Goal: Task Accomplishment & Management: Use online tool/utility

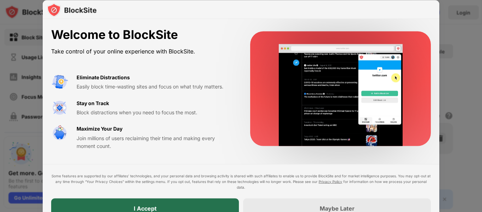
click at [148, 204] on div "I Accept" at bounding box center [145, 207] width 23 height 7
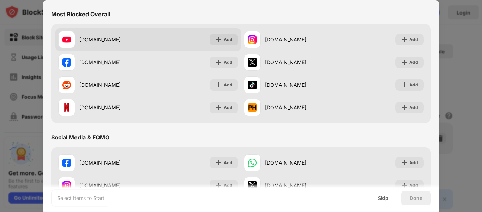
scroll to position [35, 0]
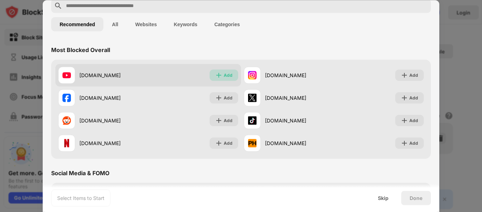
click at [220, 77] on img at bounding box center [218, 74] width 7 height 7
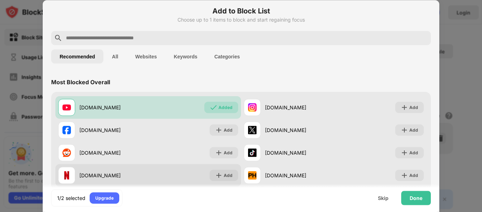
scroll to position [0, 0]
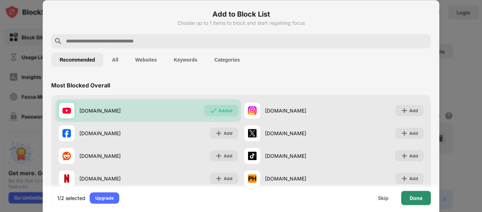
click at [417, 196] on div "Done" at bounding box center [416, 198] width 13 height 6
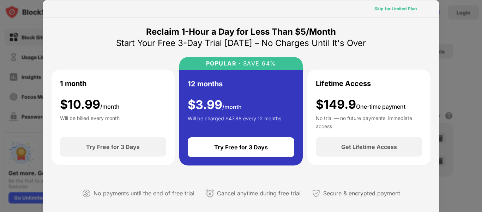
click at [376, 8] on div "Skip for Limited Plan" at bounding box center [396, 8] width 42 height 7
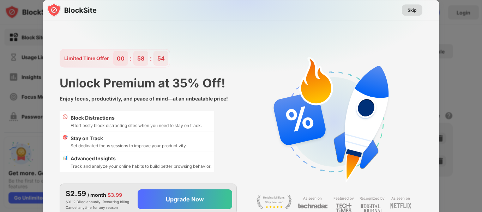
click at [414, 12] on div "Skip" at bounding box center [412, 9] width 9 height 7
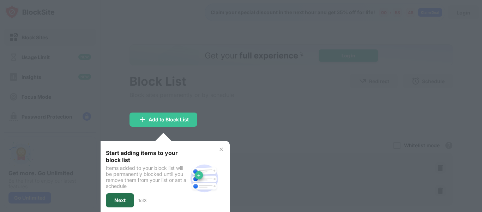
click at [124, 199] on div "Next" at bounding box center [119, 200] width 11 height 6
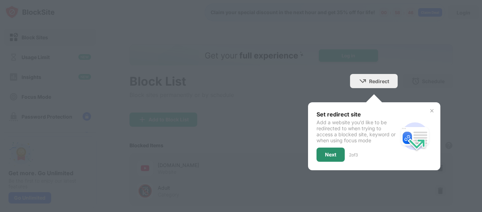
click at [328, 153] on div "Next" at bounding box center [330, 155] width 11 height 6
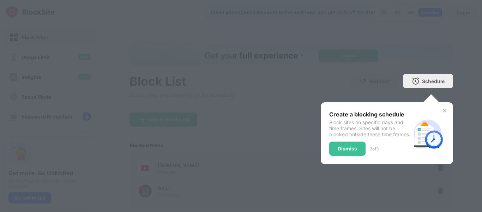
click at [330, 153] on div "Dismiss" at bounding box center [348, 148] width 36 height 14
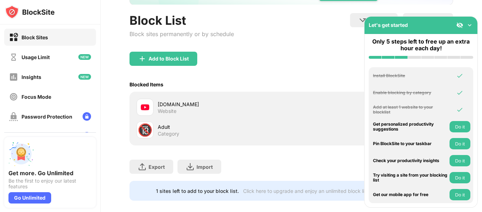
scroll to position [71, 0]
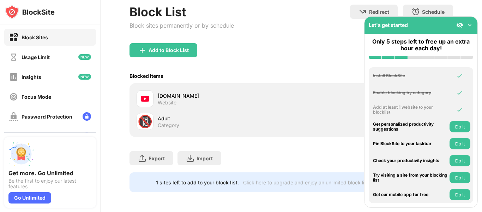
click at [268, 23] on div "Block List Block sites permanently or by schedule Redirect Choose a site to be …" at bounding box center [292, 24] width 324 height 38
click at [472, 24] on img at bounding box center [470, 25] width 7 height 7
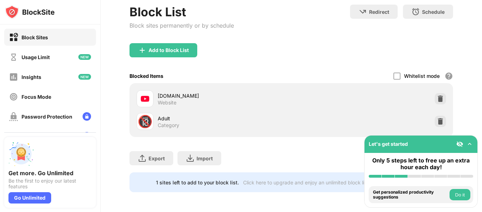
click at [470, 142] on img at bounding box center [470, 143] width 7 height 7
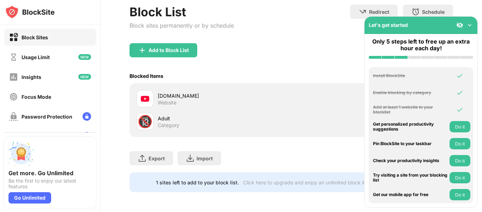
click at [469, 25] on img at bounding box center [470, 25] width 7 height 7
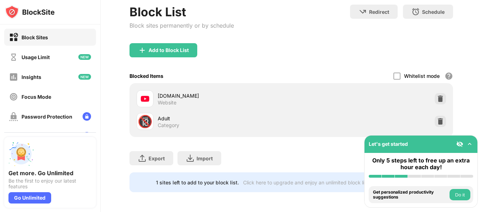
scroll to position [75, 0]
click at [437, 95] on img at bounding box center [440, 98] width 7 height 7
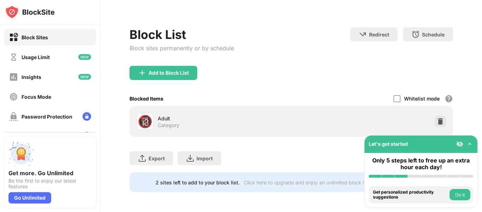
scroll to position [52, 0]
